Goal: Check status: Check status

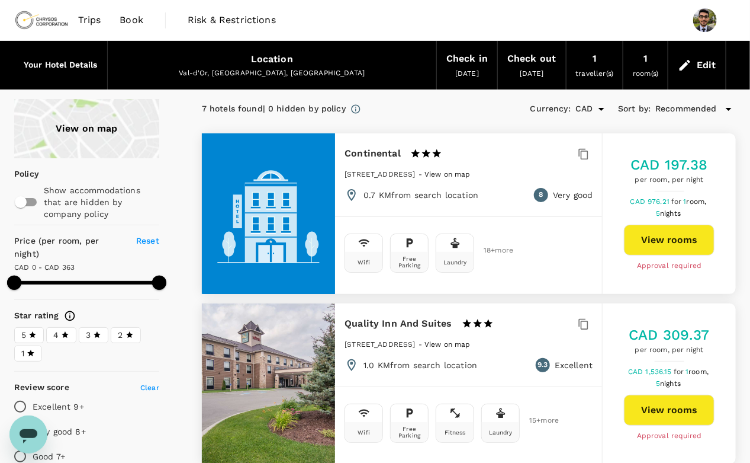
click at [92, 26] on span "Trips" at bounding box center [89, 20] width 23 height 14
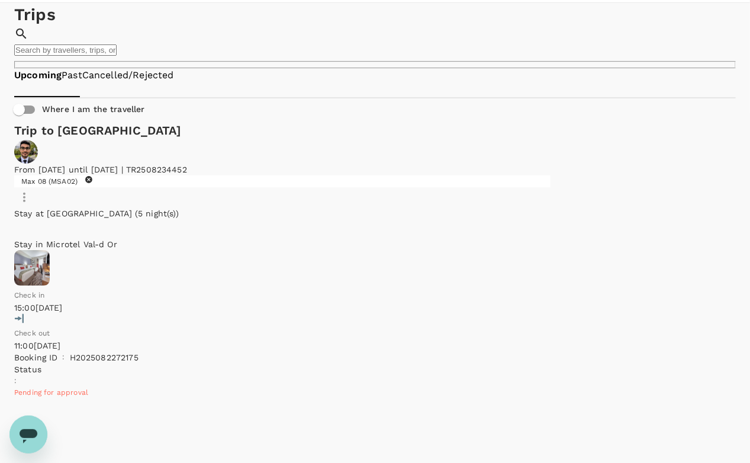
scroll to position [86, 0]
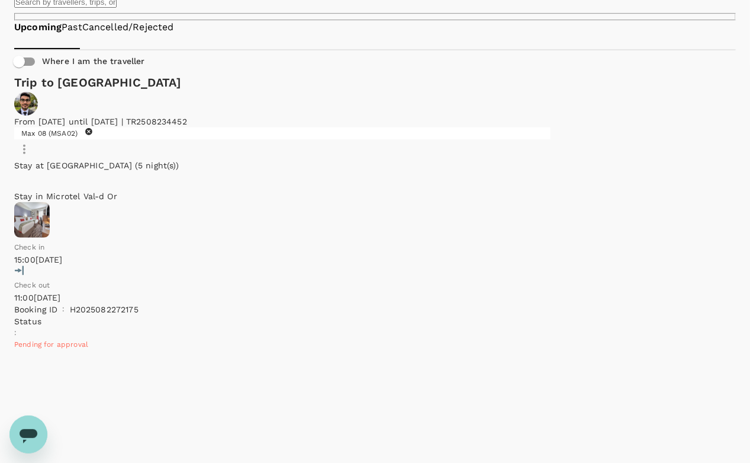
click at [104, 190] on p "Stay in Microtel Val-d Or" at bounding box center [284, 196] width 541 height 12
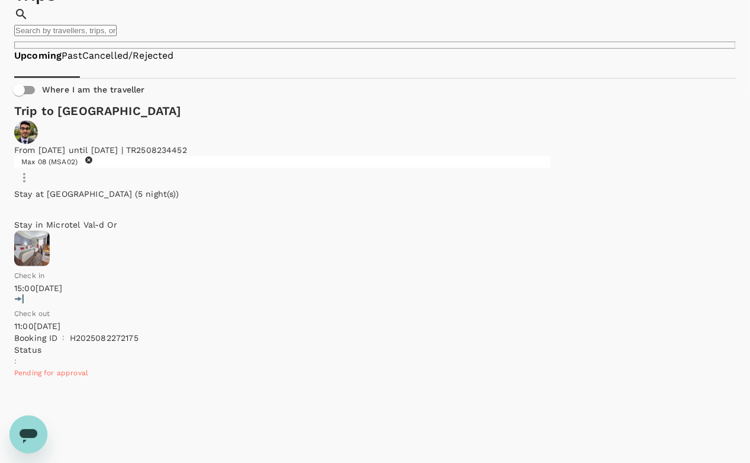
scroll to position [0, 0]
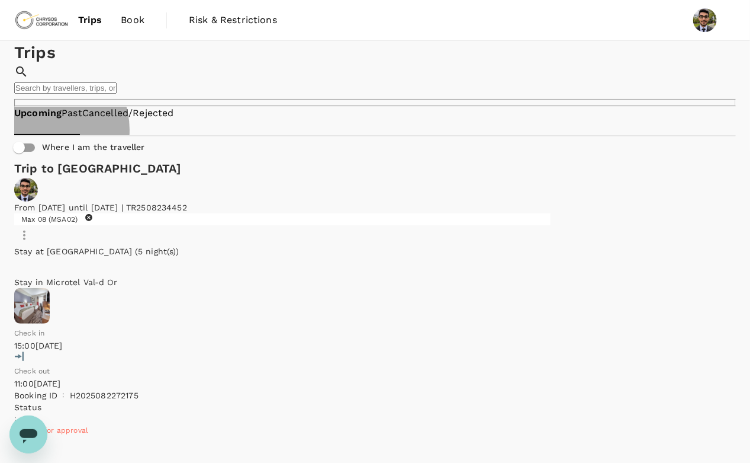
click at [163, 120] on link "Cancelled/Rejected" at bounding box center [128, 114] width 92 height 14
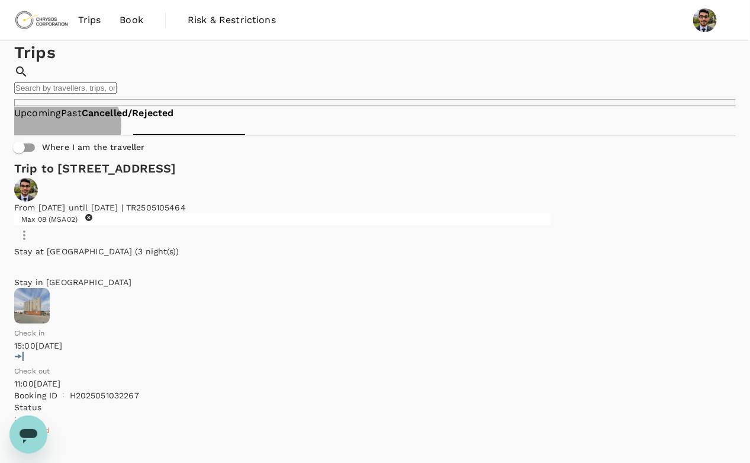
click at [61, 120] on link "Upcoming" at bounding box center [37, 114] width 47 height 14
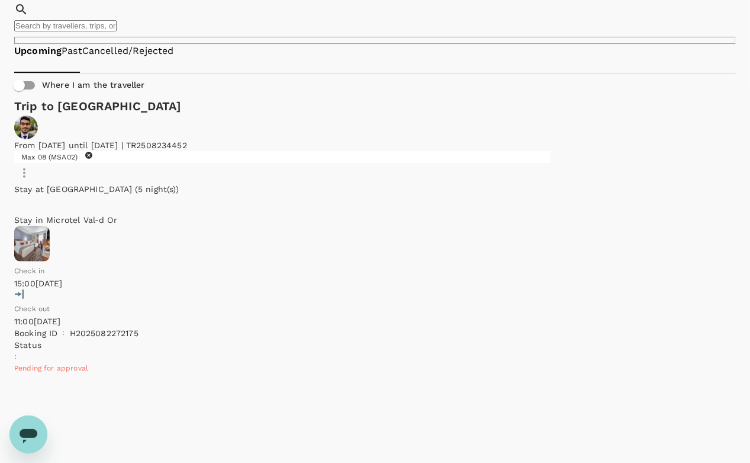
scroll to position [86, 0]
